Goal: Information Seeking & Learning: Learn about a topic

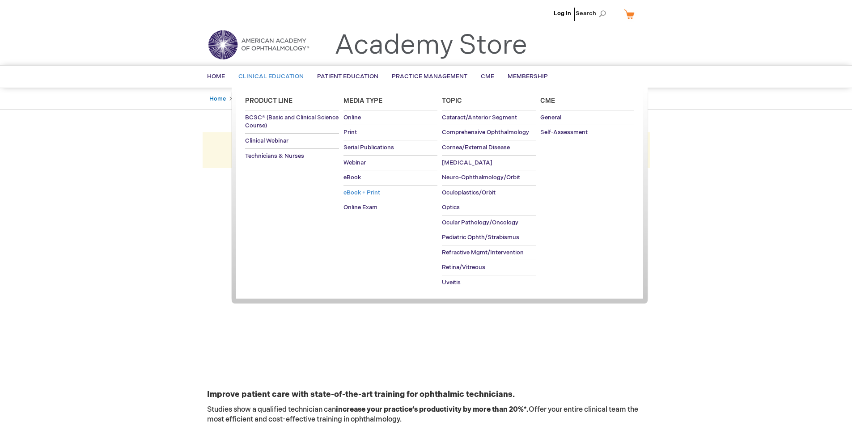
click at [377, 191] on span "eBook + Print" at bounding box center [361, 192] width 37 height 7
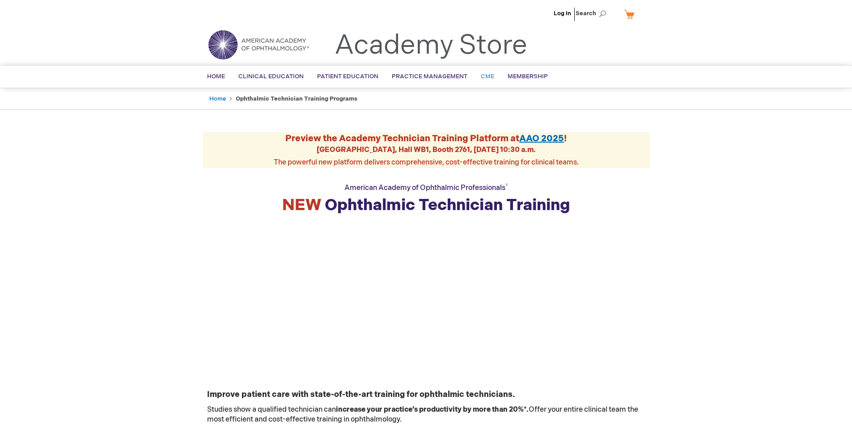
click at [484, 76] on span "CME" at bounding box center [487, 76] width 13 height 7
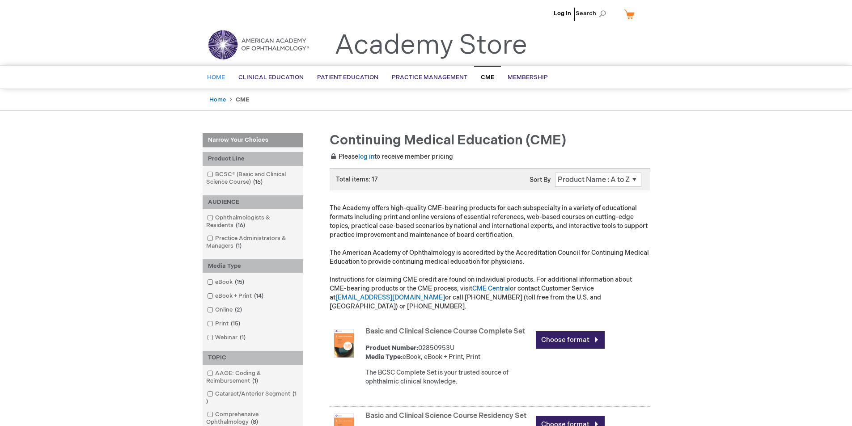
click at [206, 76] on link "Home" at bounding box center [215, 78] width 31 height 22
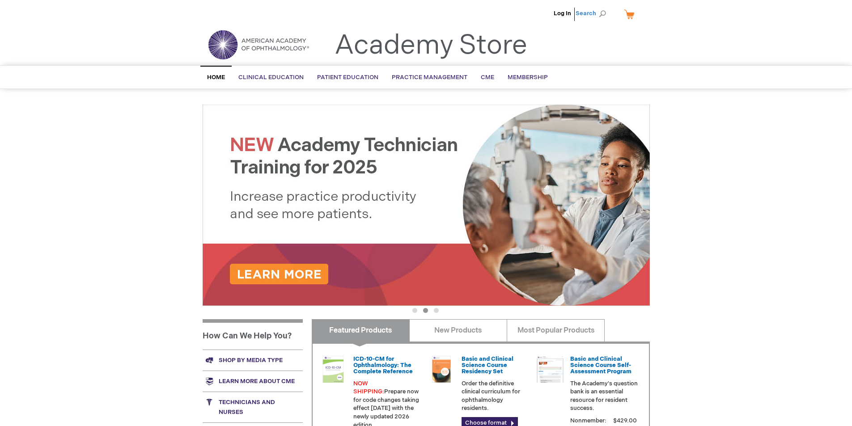
click at [589, 15] on span "Search" at bounding box center [592, 13] width 34 height 18
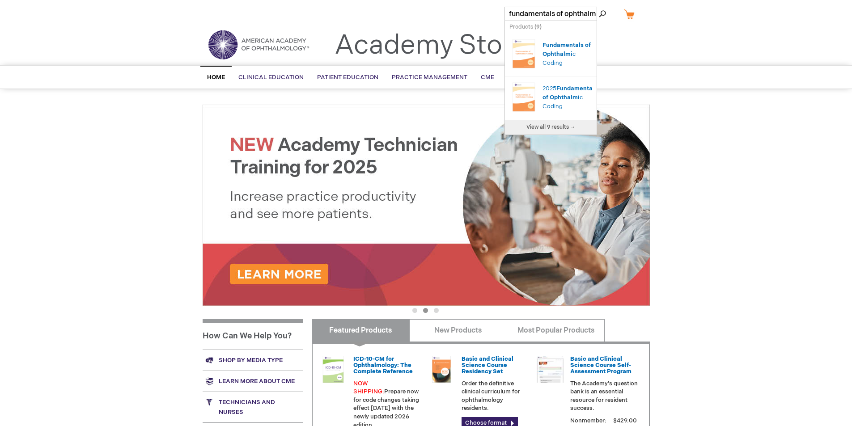
click at [583, 14] on input "fundamentals of ophthalmi" at bounding box center [550, 14] width 93 height 14
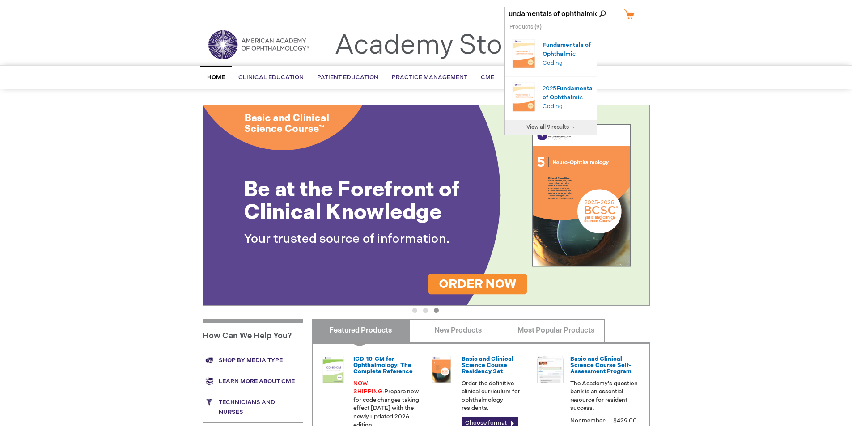
scroll to position [0, 9]
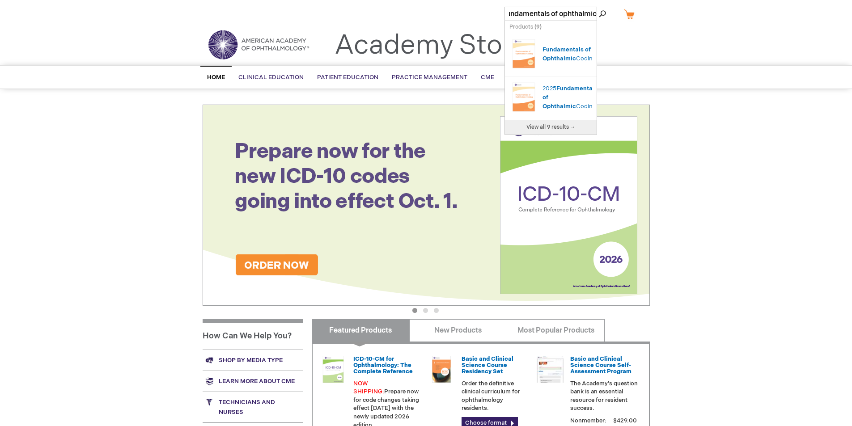
type input "fundamentals of ophthalmic"
click at [552, 126] on span "View all 9 results →" at bounding box center [550, 127] width 49 height 7
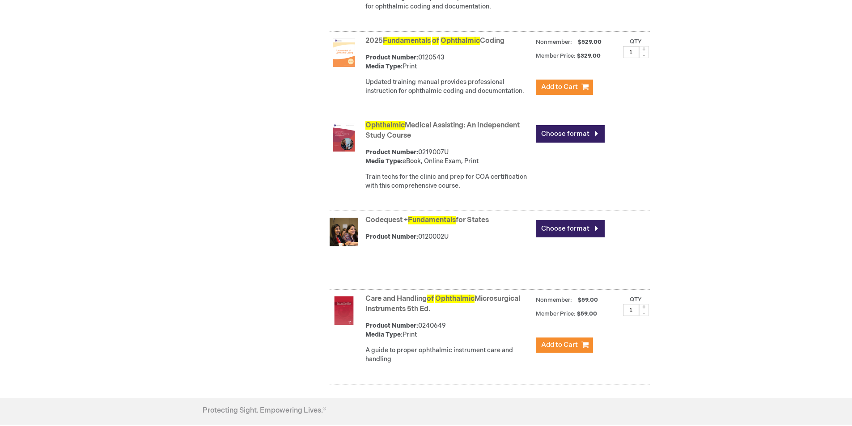
scroll to position [715, 0]
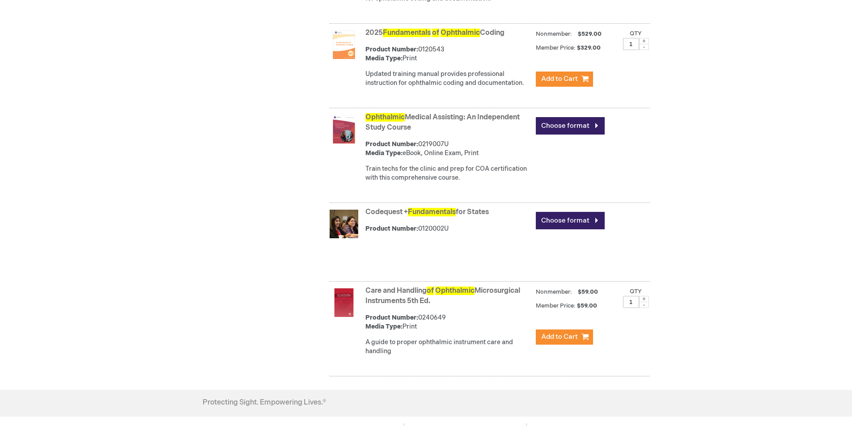
click at [375, 122] on span "Ophthalmic" at bounding box center [384, 117] width 39 height 8
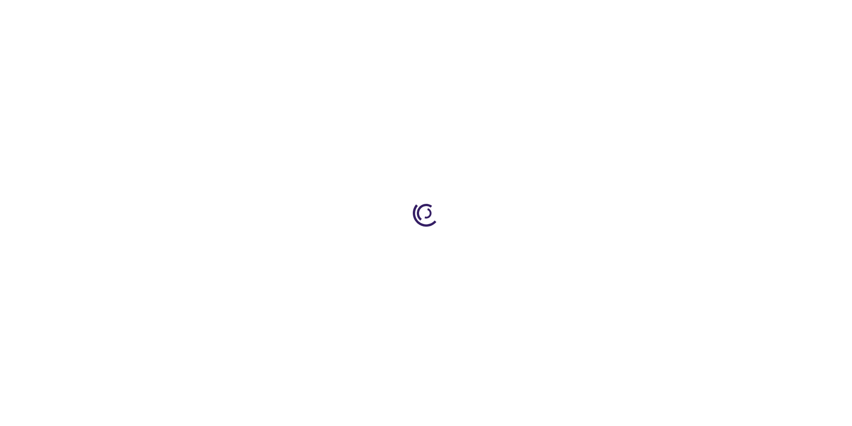
type input "0"
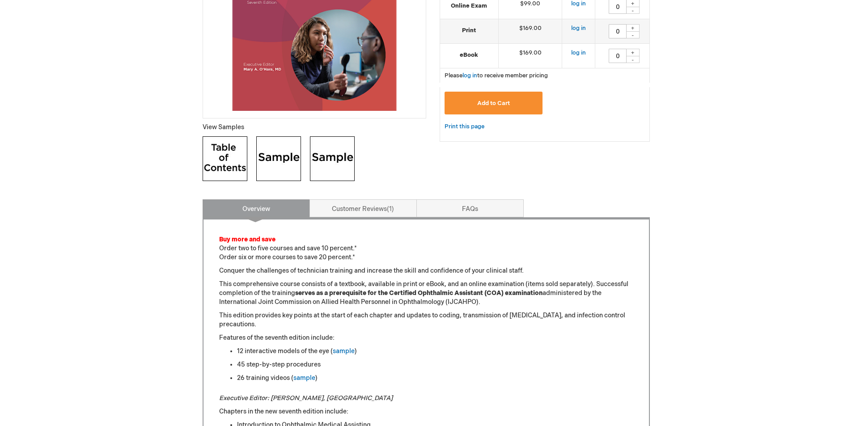
scroll to position [268, 0]
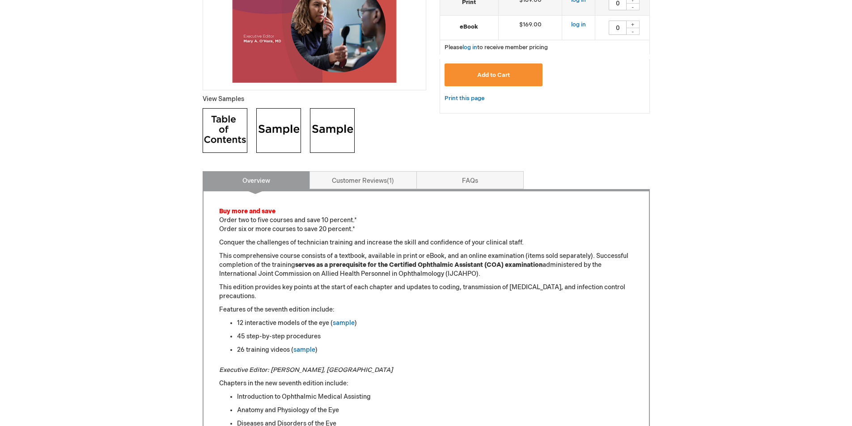
click at [272, 130] on img at bounding box center [278, 130] width 45 height 45
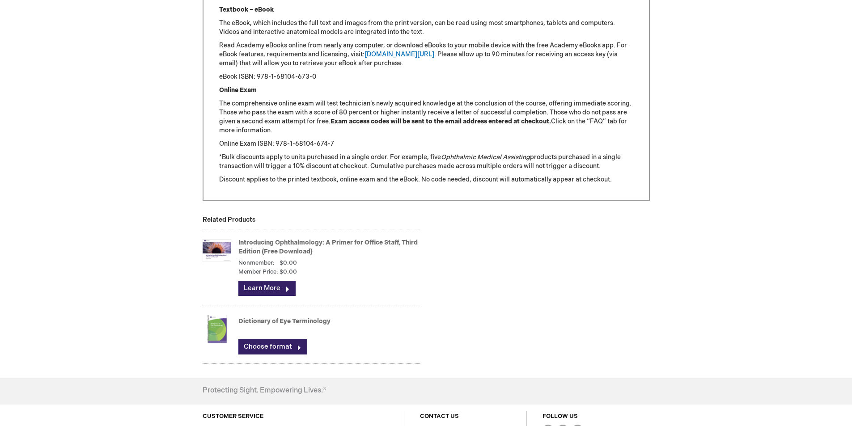
scroll to position [1118, 0]
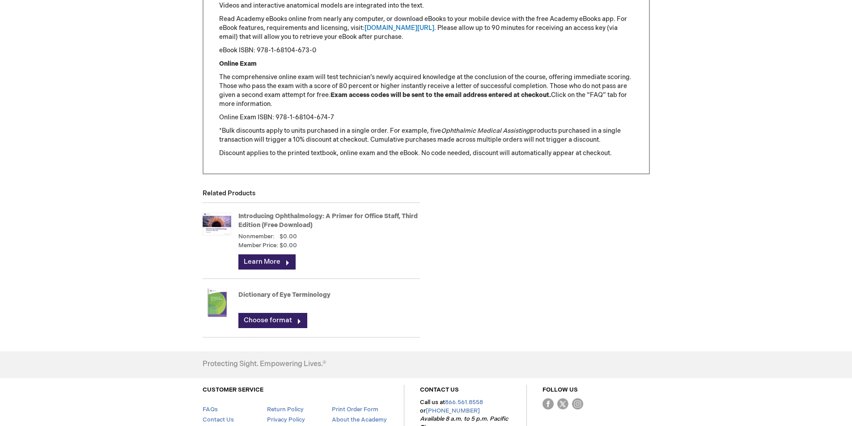
click at [381, 218] on link "Introducing Ophthalmology: A Primer for Office Staff, Third Edition (Free Downl…" at bounding box center [327, 220] width 179 height 17
